Goal: Transaction & Acquisition: Register for event/course

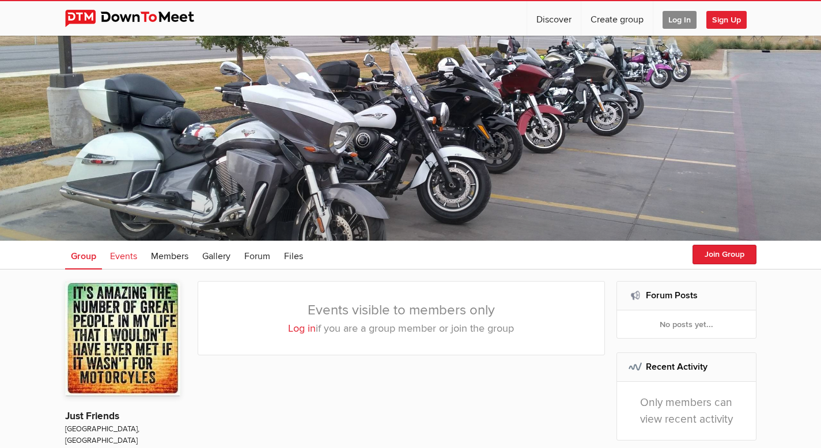
click at [119, 252] on span "Events" at bounding box center [123, 257] width 27 height 12
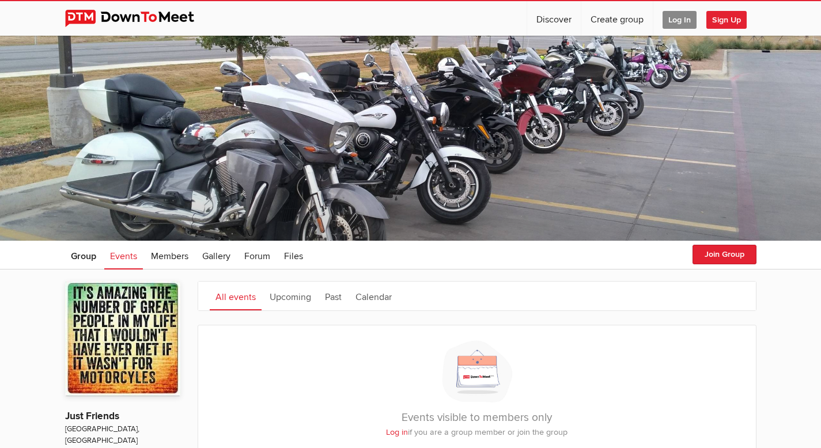
click at [674, 19] on span "Log In" at bounding box center [679, 20] width 34 height 18
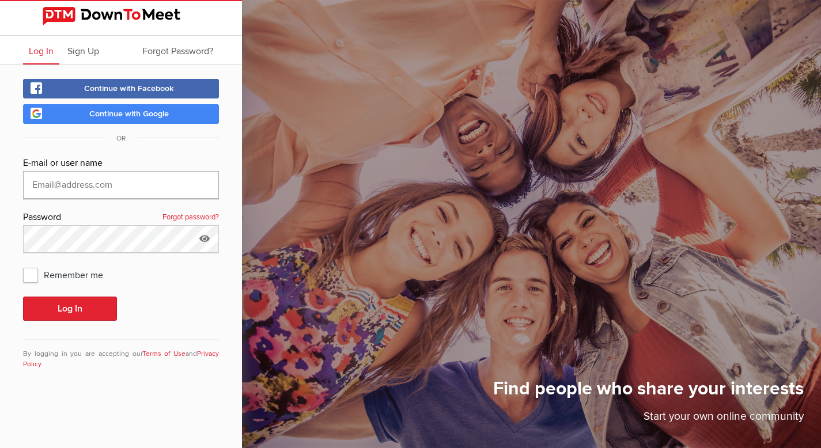
type input "[EMAIL_ADDRESS][DOMAIN_NAME]"
click at [34, 278] on span "Remember me" at bounding box center [69, 274] width 92 height 21
click at [23, 264] on input "Remember me" at bounding box center [22, 264] width 1 height 1
checkbox input "true"
click at [54, 306] on button "Log In" at bounding box center [70, 309] width 94 height 24
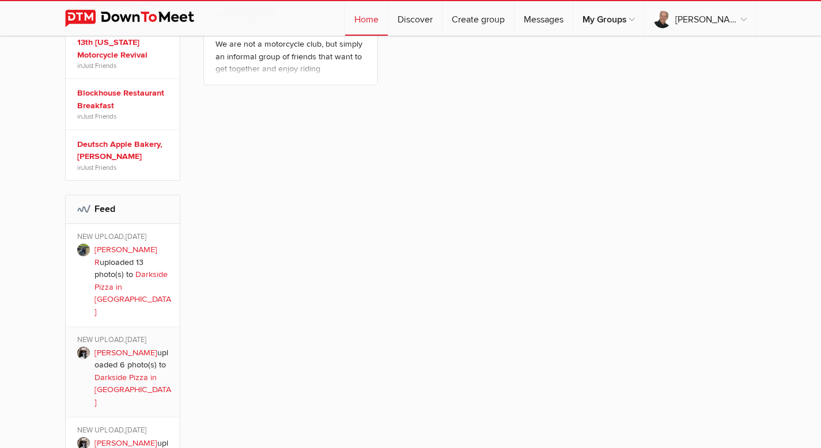
scroll to position [301, 0]
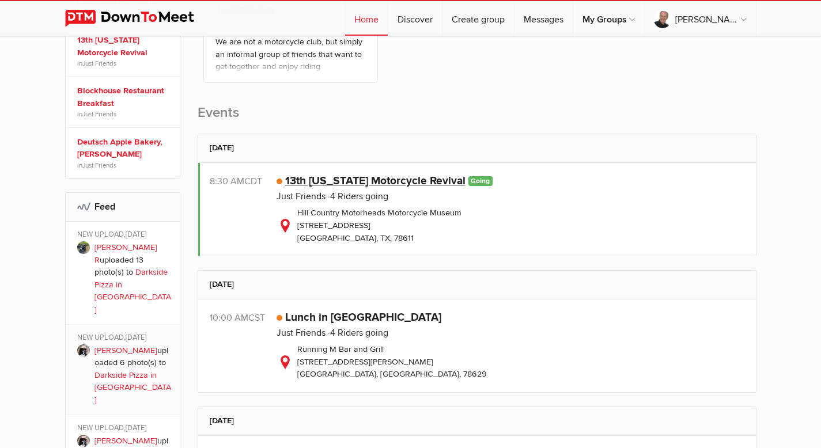
click at [395, 181] on link "13th [US_STATE] Motorcycle Revival" at bounding box center [375, 181] width 180 height 14
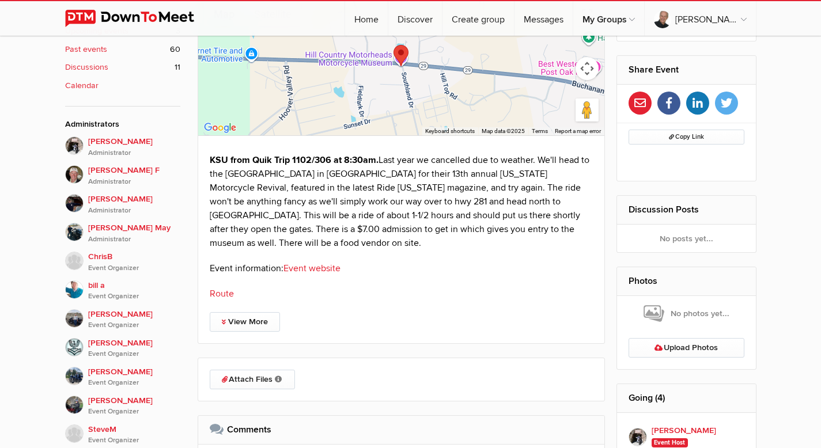
scroll to position [479, 0]
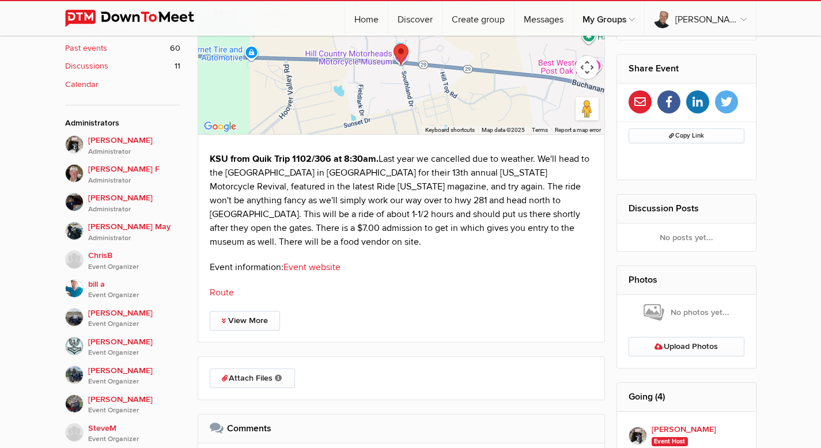
click at [221, 291] on link "Route" at bounding box center [222, 293] width 24 height 12
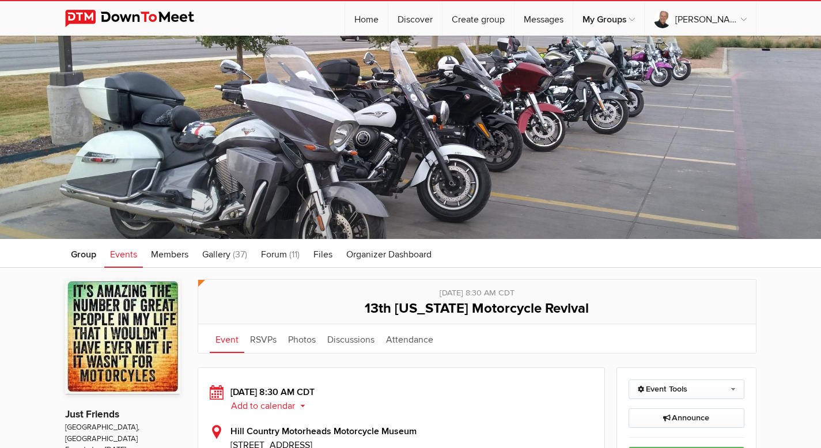
scroll to position [2, 0]
